Goal: Information Seeking & Learning: Learn about a topic

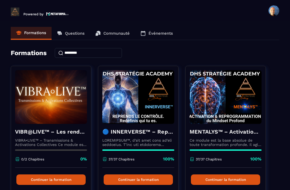
click at [162, 135] on h4 "🔵 INNERVERSE™ – Reprogrammation Quantique & Activation du Soi Réel" at bounding box center [138, 132] width 72 height 8
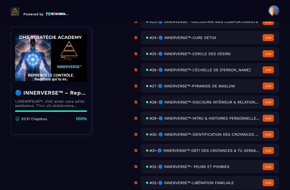
scroll to position [430, 0]
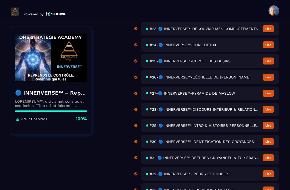
click at [230, 79] on span "#26-🔵 INNERVERSE™-L’ÉCHELLE DE [PERSON_NAME]" at bounding box center [200, 77] width 101 height 4
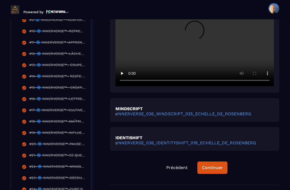
scroll to position [260, 0]
click at [193, 111] on link "INNERVERSE_026_MINDSCRIPT_025_ECHELLE_DE_ROSENBERG" at bounding box center [184, 113] width 135 height 5
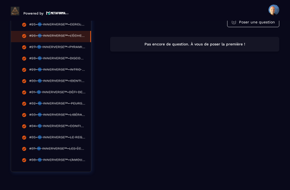
scroll to position [438, 0]
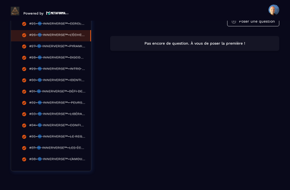
click at [50, 157] on div "#38-🔵 INNERVERSE™-L’AMOUR DE SOI & LA BIENVEILLANCE" at bounding box center [57, 160] width 56 height 6
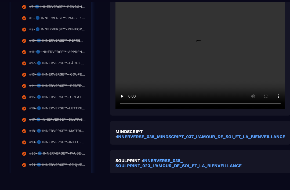
scroll to position [234, 0]
click at [192, 136] on strong "INNERVERSE_038_MINDSCRIPT_037_L’AMOUR_DE_SOI_ET_LA_BIENVEILLANCE" at bounding box center [201, 136] width 168 height 5
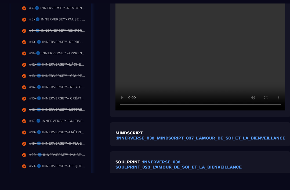
click at [191, 166] on strong "INNERVERSE_038_ SOULPRINT_023_L’AMOUR_DE_SOI_ET_LA_BIENVEILLANCE" at bounding box center [178, 164] width 126 height 10
click at [202, 55] on video at bounding box center [200, 53] width 170 height 113
